Goal: Information Seeking & Learning: Check status

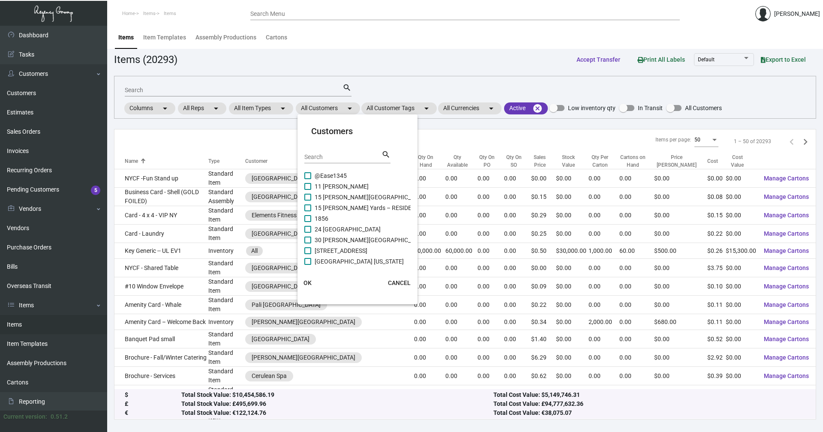
click at [352, 107] on div at bounding box center [411, 216] width 823 height 432
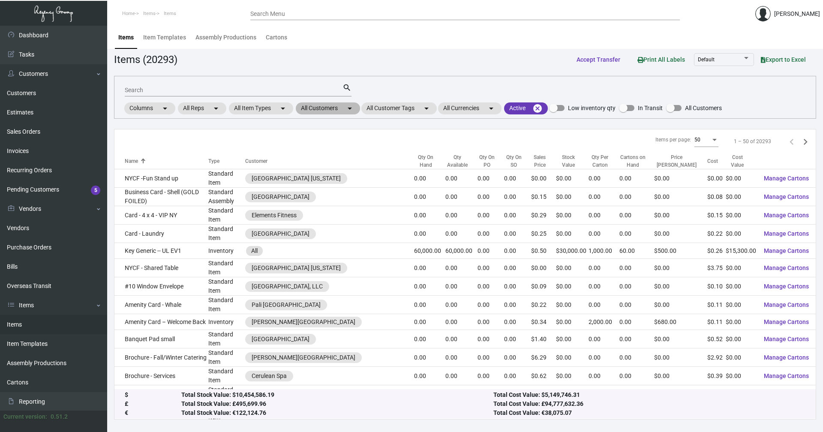
click at [346, 108] on mat-chip "All Customers arrow_drop_down" at bounding box center [328, 108] width 64 height 12
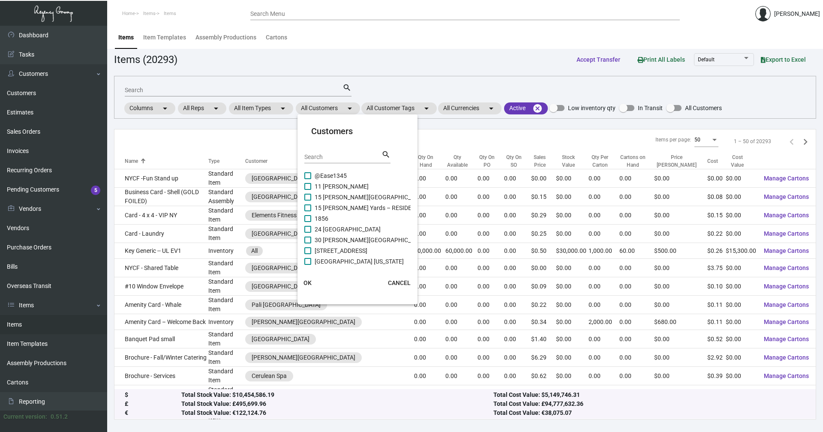
click at [323, 155] on input "Search" at bounding box center [342, 157] width 77 height 7
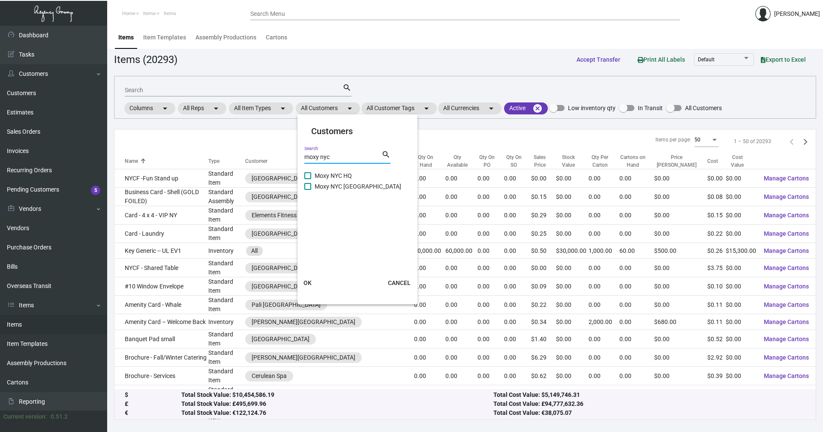
type input "moxy nyc"
click at [334, 182] on span "Moxy NYC [GEOGRAPHIC_DATA]" at bounding box center [358, 186] width 87 height 10
click at [308, 190] on input "Moxy NYC [GEOGRAPHIC_DATA]" at bounding box center [307, 190] width 0 height 0
checkbox input "true"
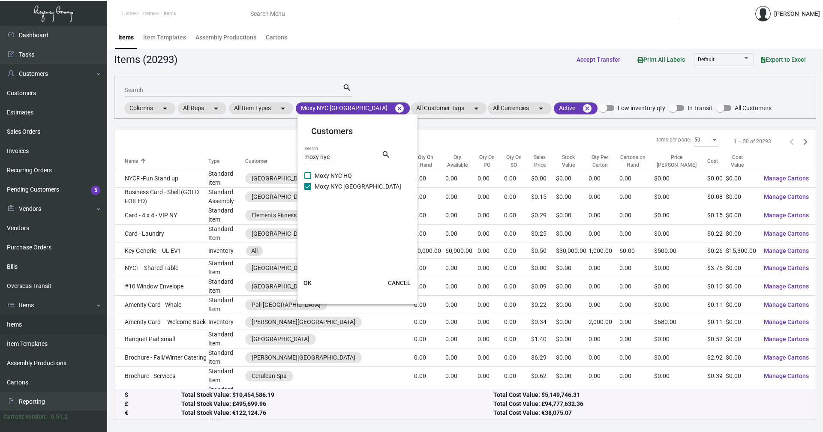
click at [310, 281] on span "OK" at bounding box center [308, 283] width 8 height 7
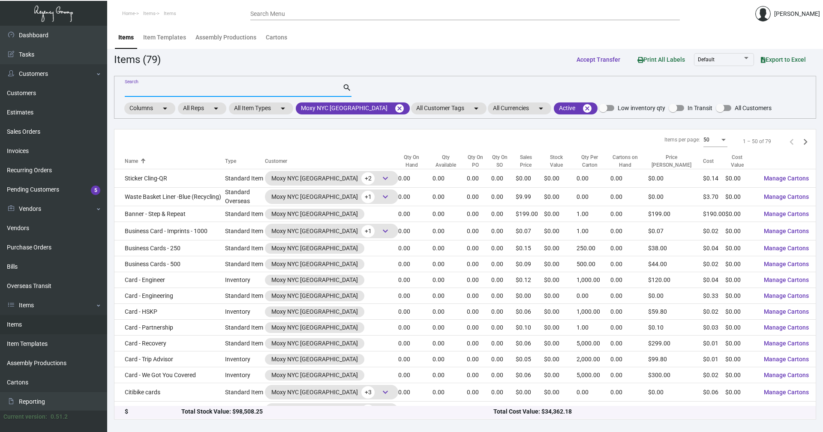
click at [161, 88] on input "Search" at bounding box center [234, 90] width 218 height 7
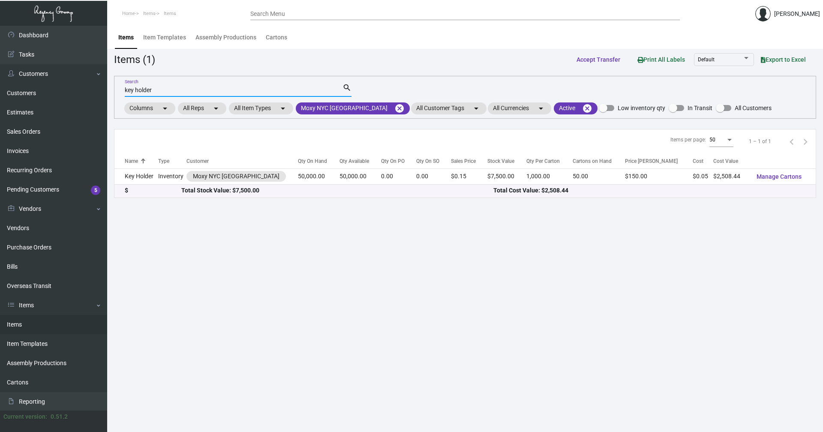
type input "key holder"
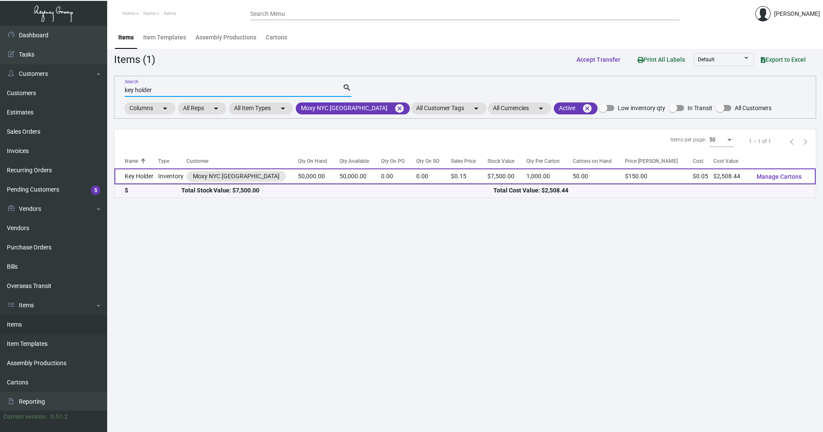
click at [148, 175] on td "Key Holder" at bounding box center [136, 177] width 44 height 16
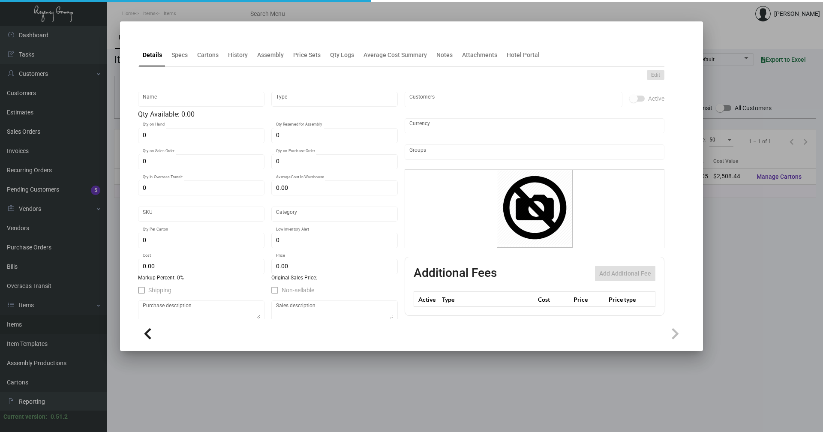
type input "Key Holder"
type input "Inventory"
type input "50,000"
type input "$ 0.07031"
type input "2324"
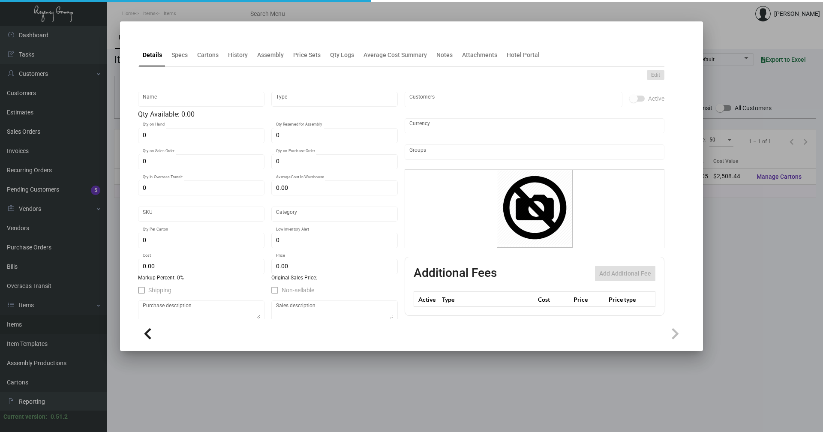
type input "Standard"
type input "1,000"
type input "10,000"
type input "$ 0.05017"
type input "$ 0.15"
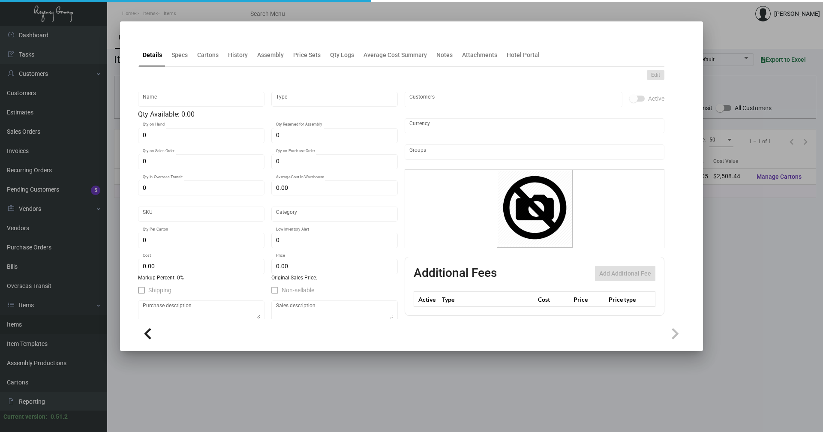
type textarea "Key holder: file closed size is 2.3742 x 3.4431 #80 white dull coated cover, pr…"
checkbox input "true"
type input "United States Dollar $"
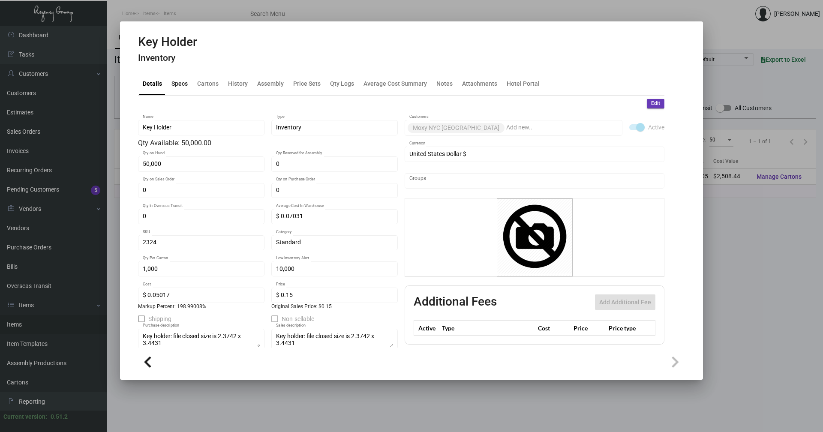
click at [182, 83] on div "Specs" at bounding box center [180, 83] width 16 height 9
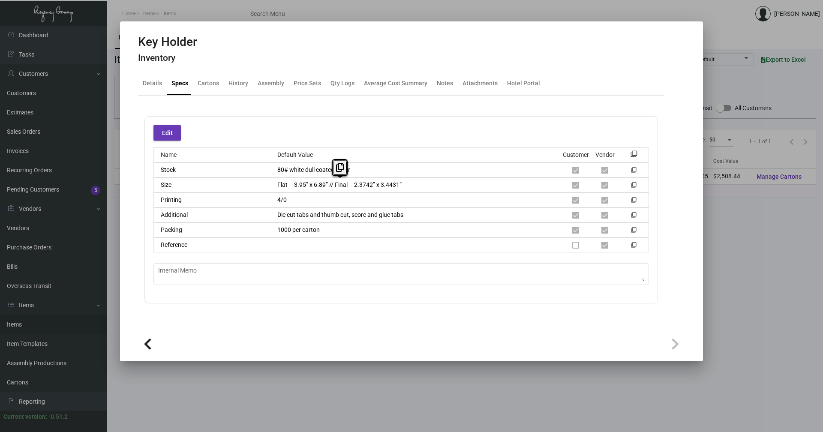
click at [271, 190] on div "Size Flat – 3.95” x 6.89” // Final – 2.3742” x 3.4431” filter_none" at bounding box center [402, 185] width 496 height 15
click at [260, 231] on div "Packing 1000 per carton filter_none" at bounding box center [402, 230] width 496 height 15
click at [607, 289] on div "Edit Name Default Value Customer Vendor filter_none Stock 80# white dull coated…" at bounding box center [401, 209] width 514 height 187
click at [633, 154] on mat-icon "filter_none" at bounding box center [634, 156] width 7 height 7
drag, startPoint x: 634, startPoint y: 151, endPoint x: 639, endPoint y: 153, distance: 6.0
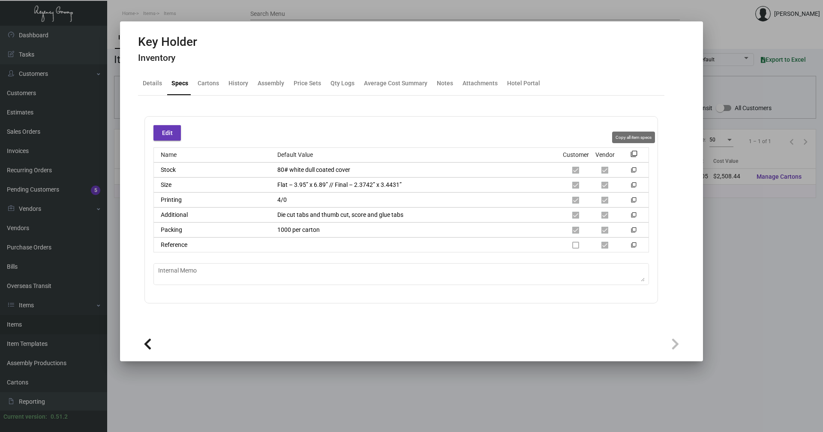
click at [634, 153] on mat-icon "filter_none" at bounding box center [634, 156] width 7 height 7
click at [234, 81] on div "History" at bounding box center [239, 83] width 20 height 9
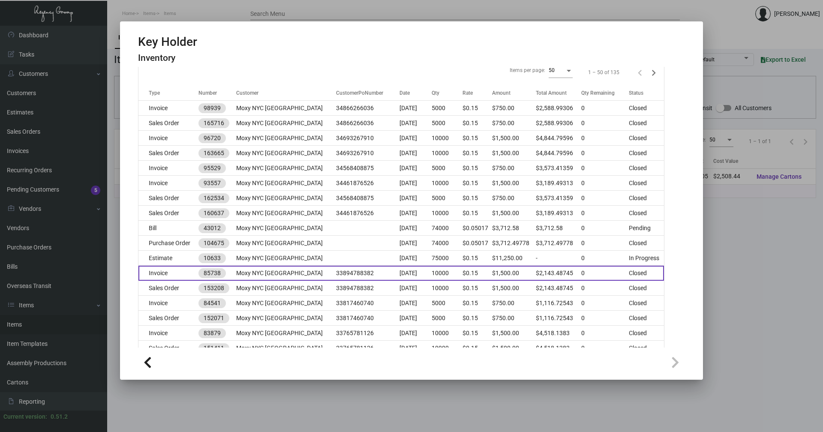
scroll to position [129, 0]
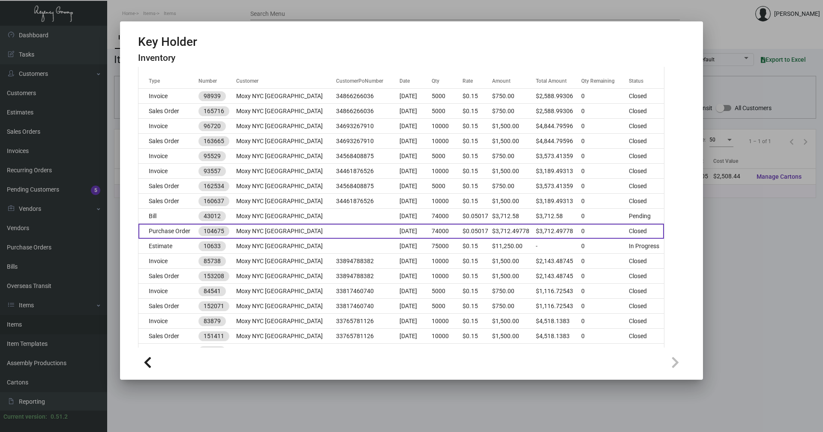
click at [188, 233] on td "Purchase Order" at bounding box center [168, 231] width 60 height 15
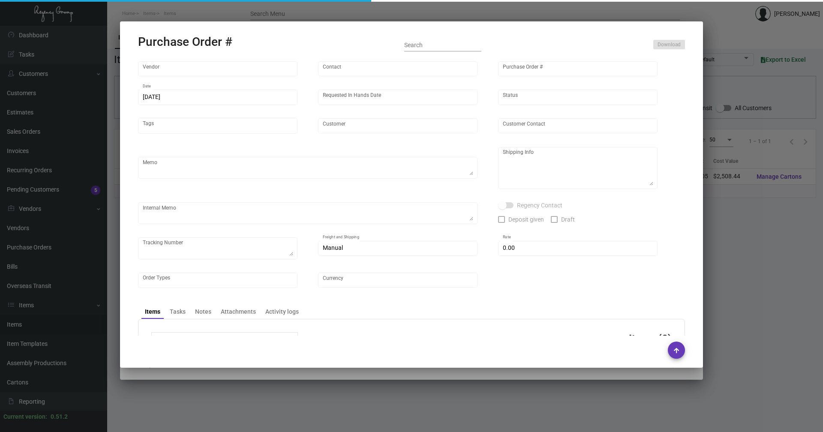
type input "Evergreen Manufacturing"
type input "[PERSON_NAME]"
type input "104675"
type input "[DATE]"
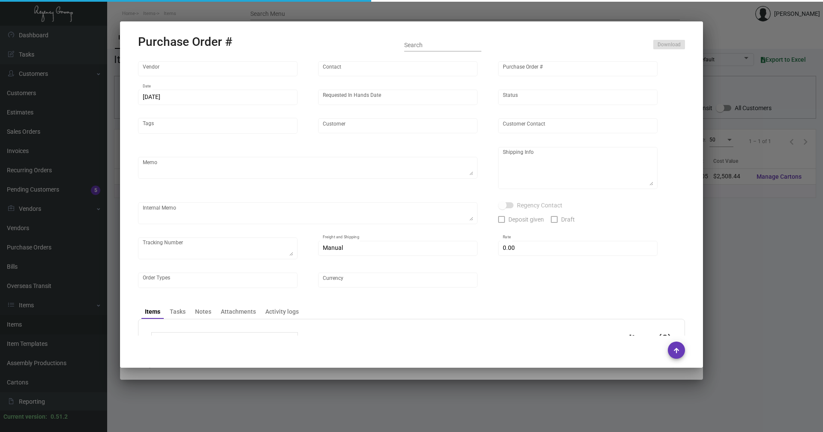
type input "Moxy NYC [GEOGRAPHIC_DATA]"
type textarea "PLEASE SEND PDF PROOFS TO OUR ART TEAM ; [EMAIL_ADDRESS][DOMAIN_NAME] WITH ME I…"
type textarea "Regency Group NJ - [PERSON_NAME] [STREET_ADDRESS]"
type textarea "4.10 - Vendors order confirmation # is 33543 and the estimated finish date is s…"
checkbox input "true"
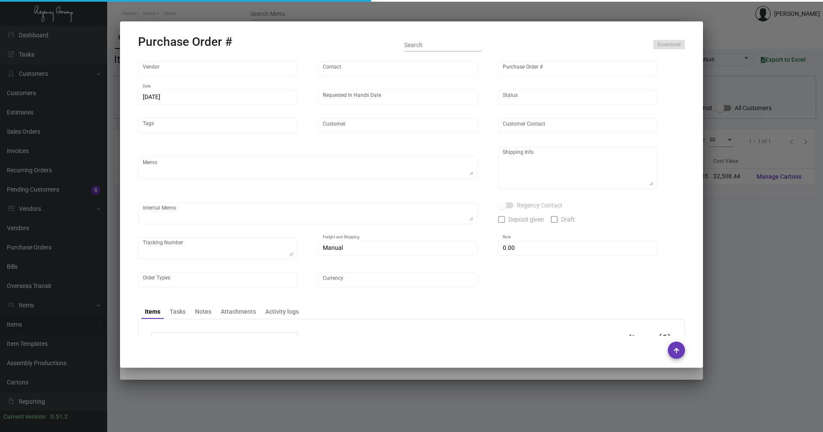
type input "$ 0.00"
type input "United States Dollar $"
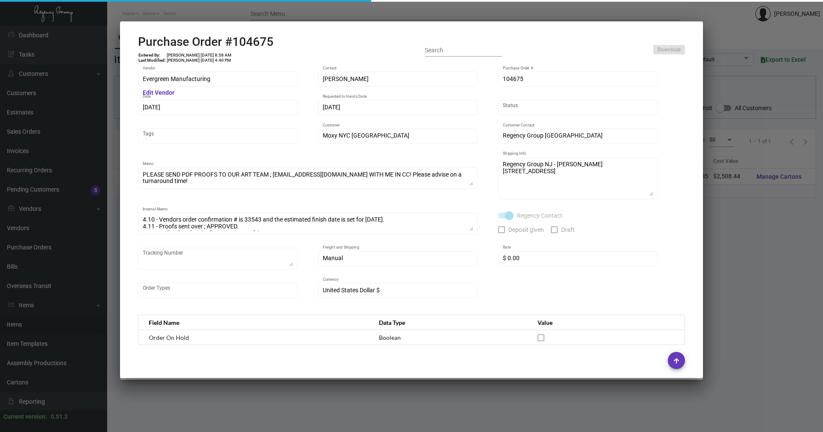
click at [254, 42] on h2 "Purchase Order #104675" at bounding box center [205, 42] width 135 height 15
copy h2 "104675"
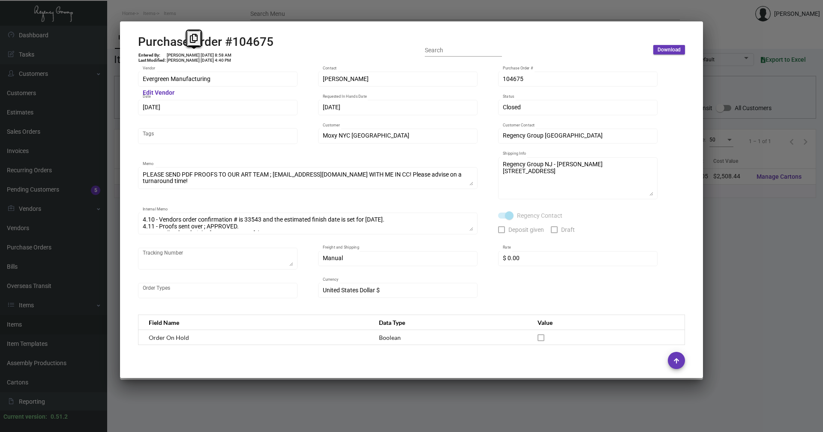
drag, startPoint x: 201, startPoint y: 53, endPoint x: 187, endPoint y: 53, distance: 14.6
click at [187, 53] on td "[PERSON_NAME] [DATE] 8:58 AM" at bounding box center [199, 55] width 66 height 5
copy td "[DATE]"
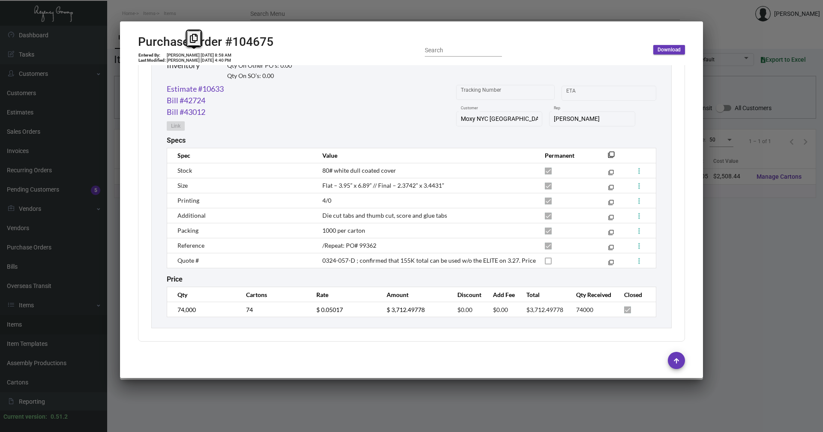
scroll to position [444, 0]
click at [337, 364] on div at bounding box center [411, 360] width 547 height 17
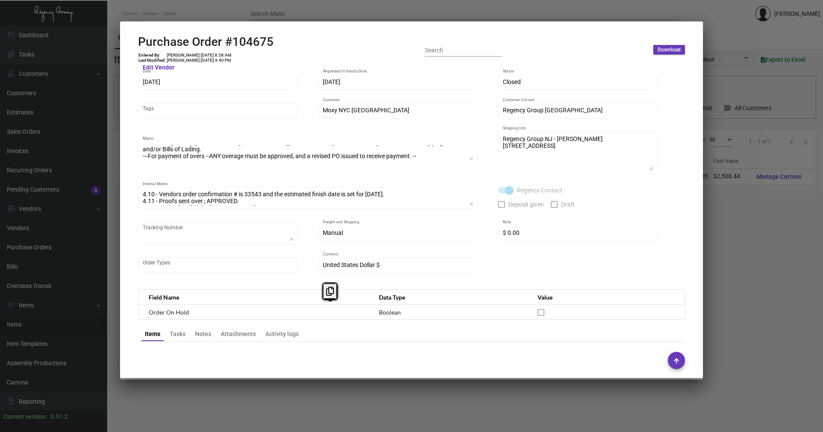
scroll to position [0, 0]
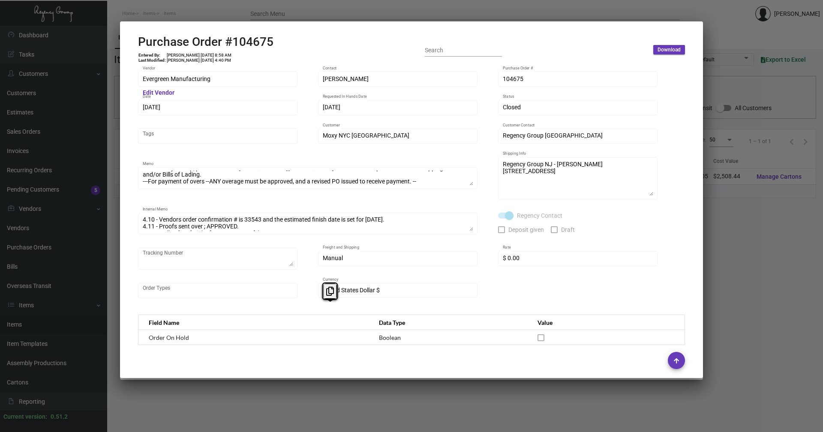
drag, startPoint x: 738, startPoint y: 305, endPoint x: 734, endPoint y: 310, distance: 6.1
click at [738, 306] on div at bounding box center [411, 216] width 823 height 432
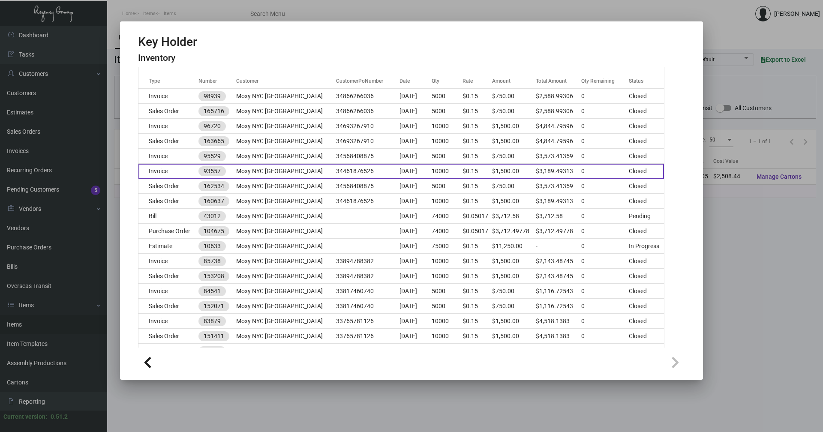
scroll to position [86, 0]
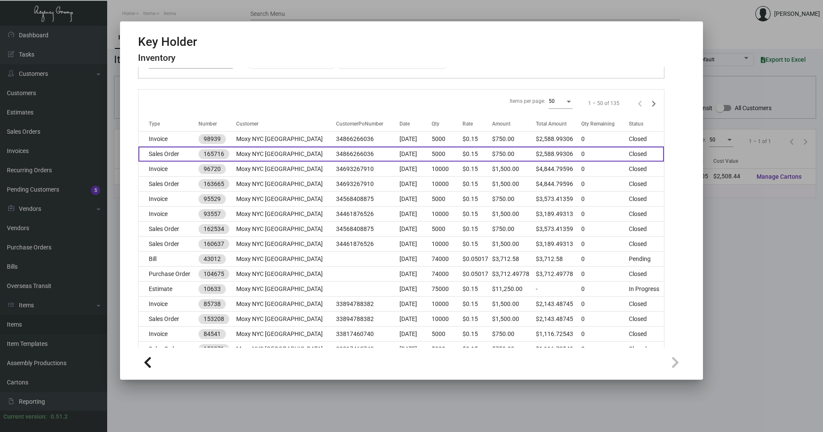
click at [177, 153] on td "Sales Order" at bounding box center [168, 154] width 60 height 15
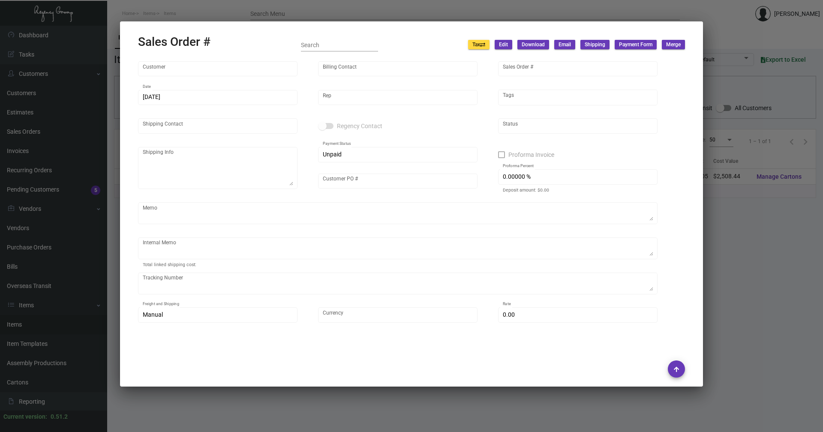
type input "Moxy NYC [GEOGRAPHIC_DATA]"
type input "Accounts Payable"
type input "165716"
type input "[DATE]"
type input "[PERSON_NAME]"
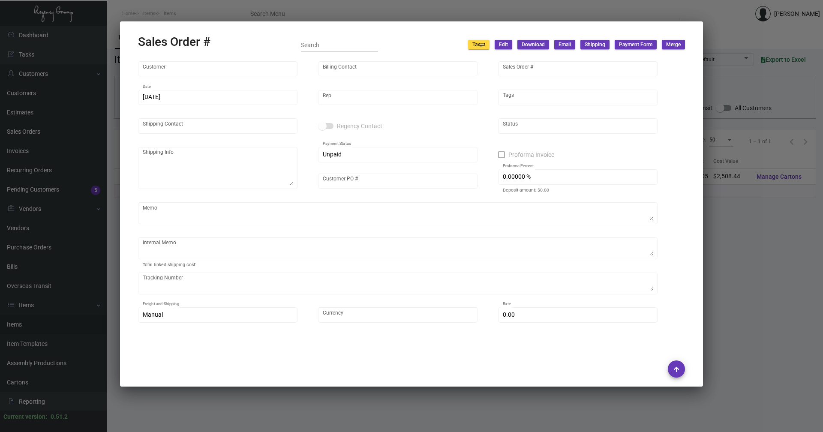
type input "[PERSON_NAME]"
type textarea "Moxy NYC Times Square - [PERSON_NAME][GEOGRAPHIC_DATA] [STREET_ADDRESS][US_STAT…"
type input "34866266036"
type textarea "12/6 -24 hper customer/[PERSON_NAME], luggage tags added, 1k overnight sat deli…"
type input "United States Dollar $"
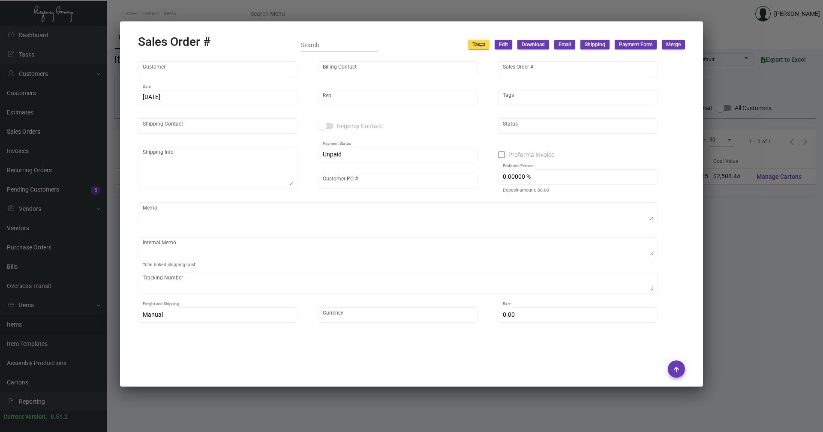
type input "$ 127.95"
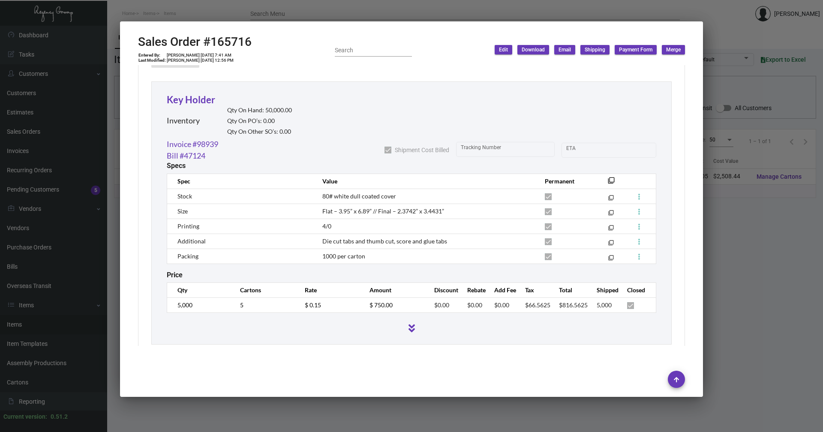
scroll to position [600, 0]
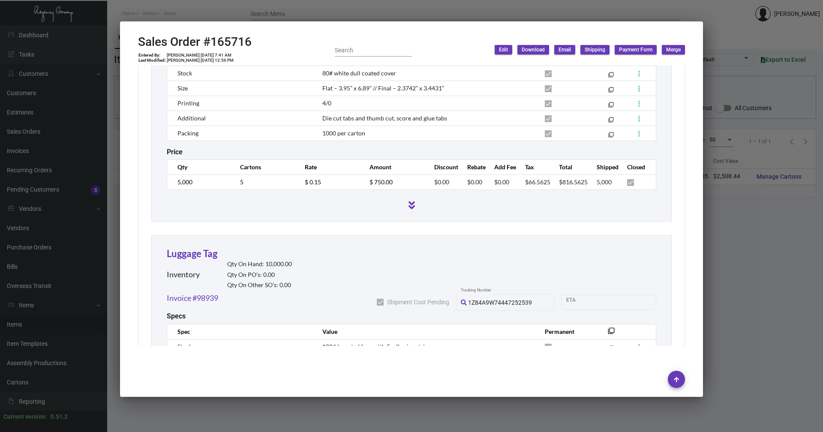
click at [748, 241] on div at bounding box center [411, 216] width 823 height 432
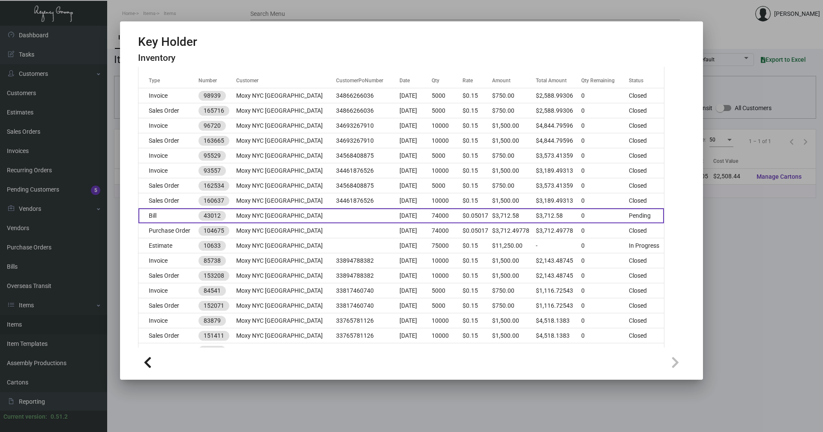
scroll to position [129, 0]
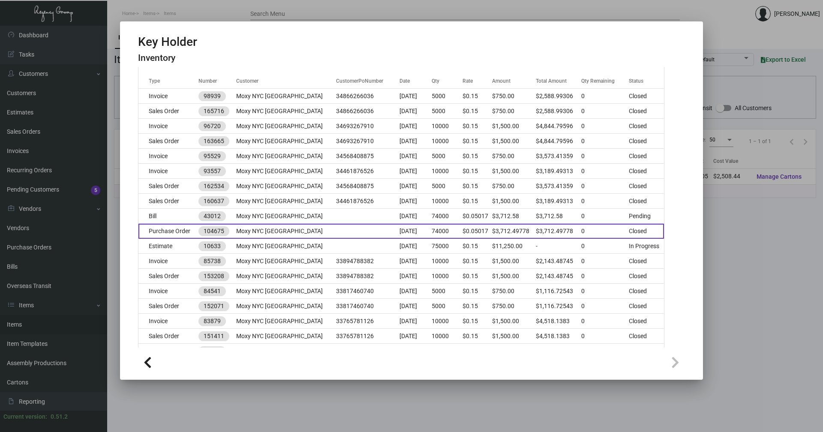
click at [196, 234] on td "Purchase Order" at bounding box center [168, 231] width 60 height 15
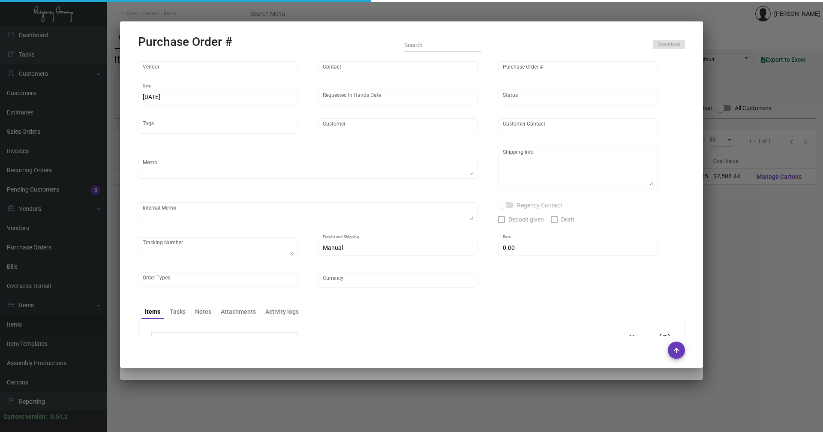
type input "Evergreen Manufacturing"
type input "[PERSON_NAME]"
type input "104675"
type input "[DATE]"
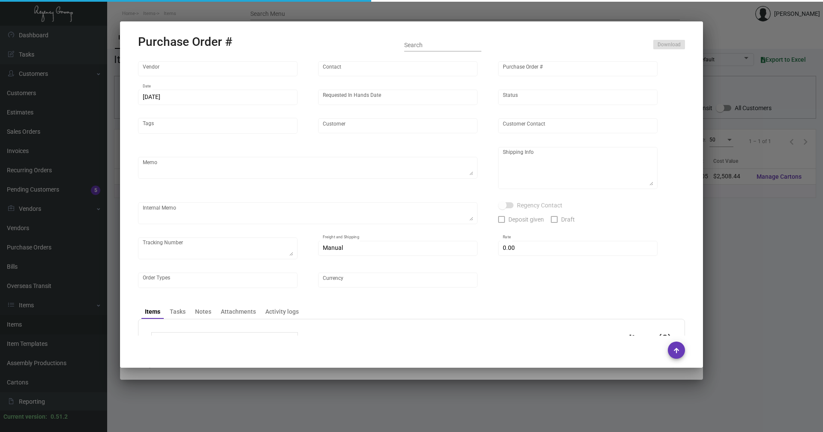
type input "Moxy NYC [GEOGRAPHIC_DATA]"
type textarea "PLEASE SEND PDF PROOFS TO OUR ART TEAM ; [EMAIL_ADDRESS][DOMAIN_NAME] WITH ME I…"
type textarea "Regency Group NJ - [PERSON_NAME] [STREET_ADDRESS]"
type textarea "4.10 - Vendors order confirmation # is 33543 and the estimated finish date is s…"
checkbox input "true"
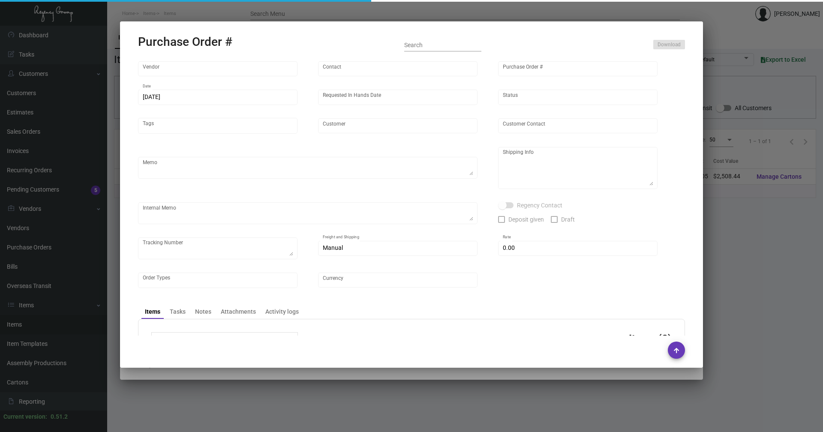
type input "$ 0.00"
type input "United States Dollar $"
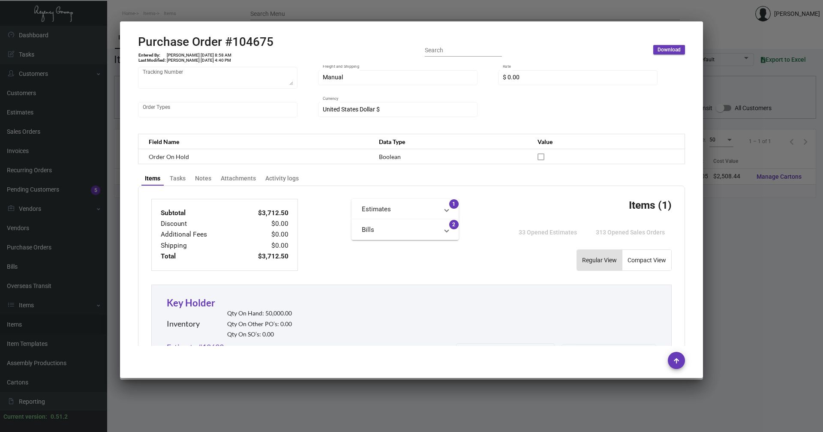
scroll to position [187, 0]
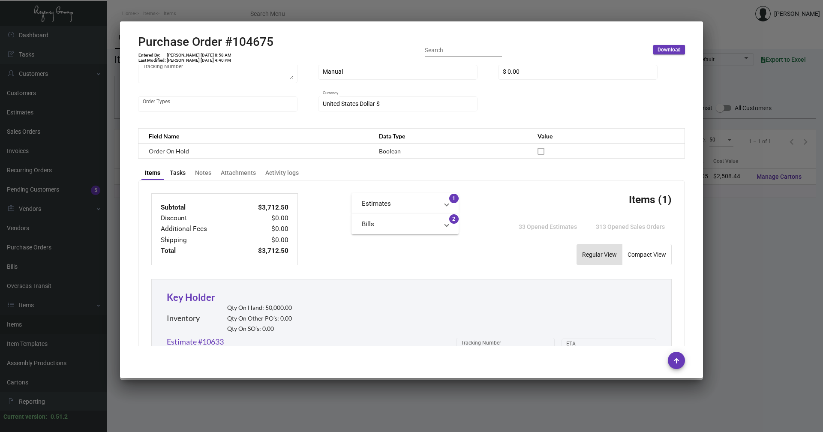
click at [181, 171] on div "Tasks" at bounding box center [178, 173] width 16 height 9
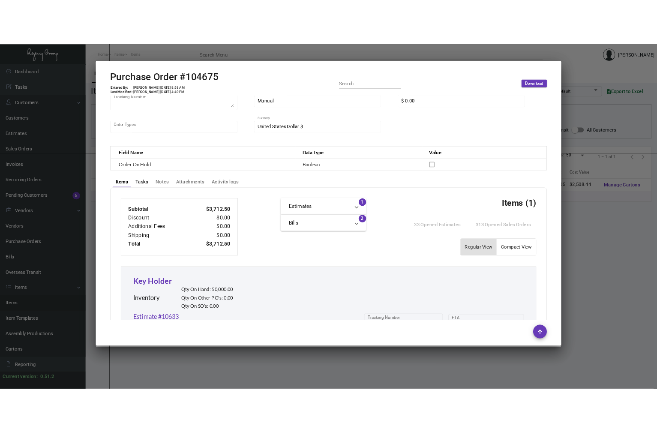
scroll to position [112, 0]
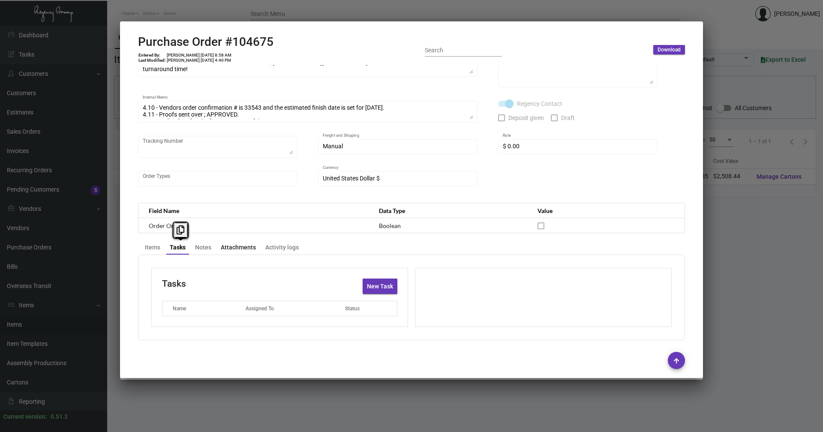
drag, startPoint x: 181, startPoint y: 171, endPoint x: 241, endPoint y: 251, distance: 100.3
click at [241, 249] on div "Attachments" at bounding box center [238, 247] width 35 height 9
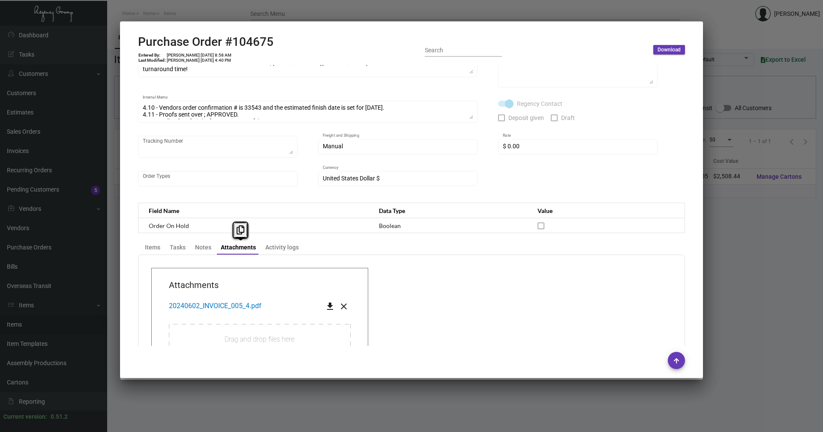
drag, startPoint x: 241, startPoint y: 251, endPoint x: 327, endPoint y: 306, distance: 101.7
click at [327, 306] on mat-icon "get_app" at bounding box center [330, 306] width 10 height 10
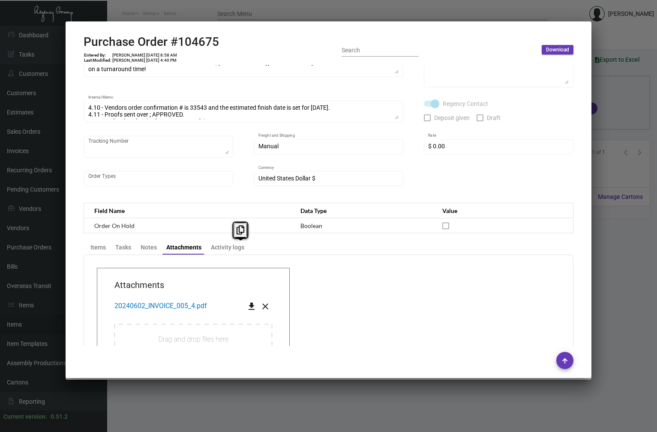
click at [605, 99] on div at bounding box center [328, 216] width 657 height 432
